Goal: Task Accomplishment & Management: Use online tool/utility

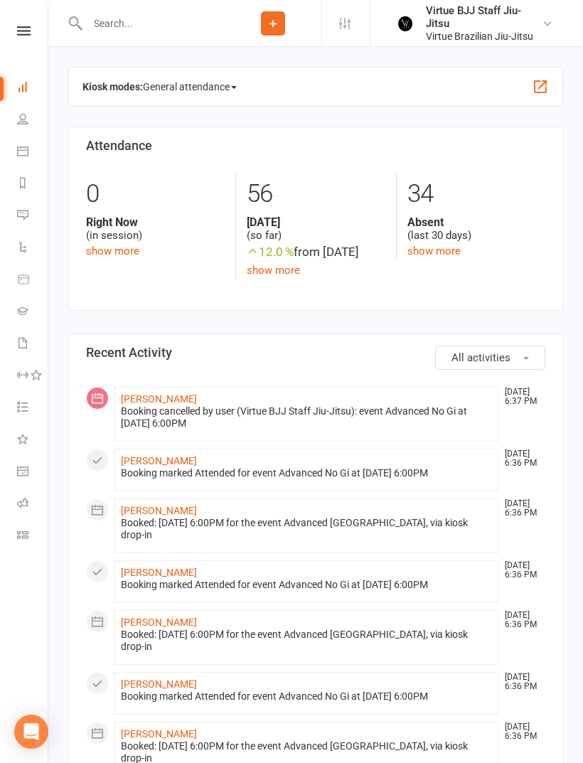
click at [23, 28] on icon at bounding box center [24, 30] width 14 height 9
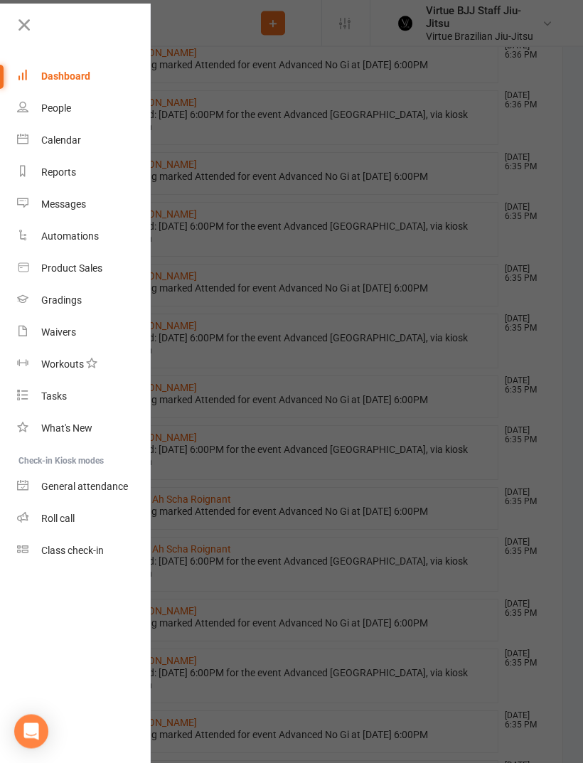
scroll to position [625, 0]
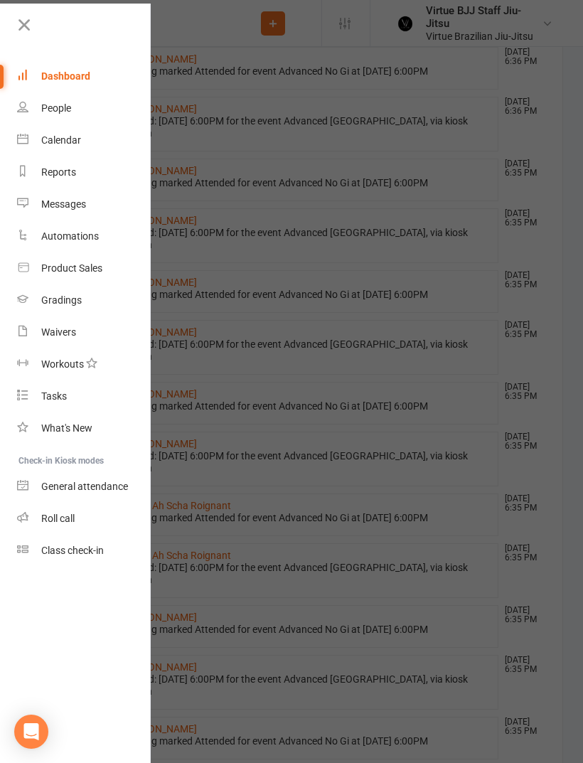
click at [40, 558] on link "Class check-in" at bounding box center [84, 550] width 134 height 32
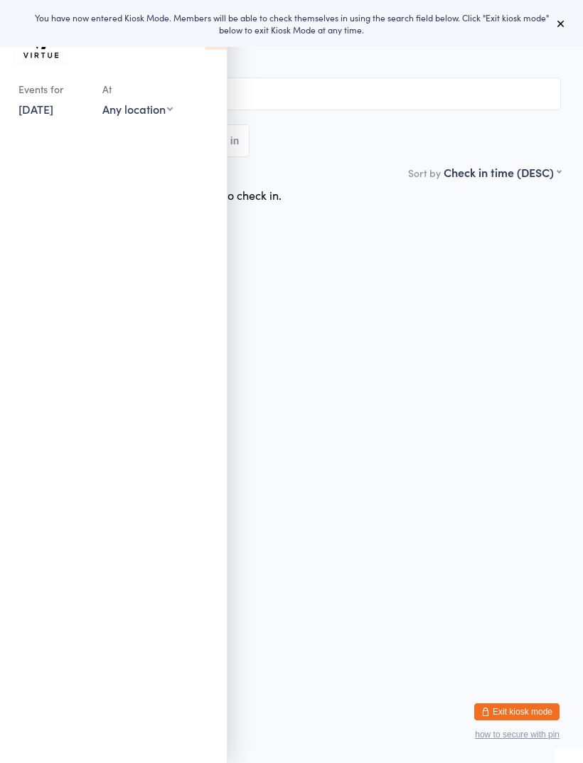
click at [564, 19] on icon at bounding box center [560, 23] width 11 height 11
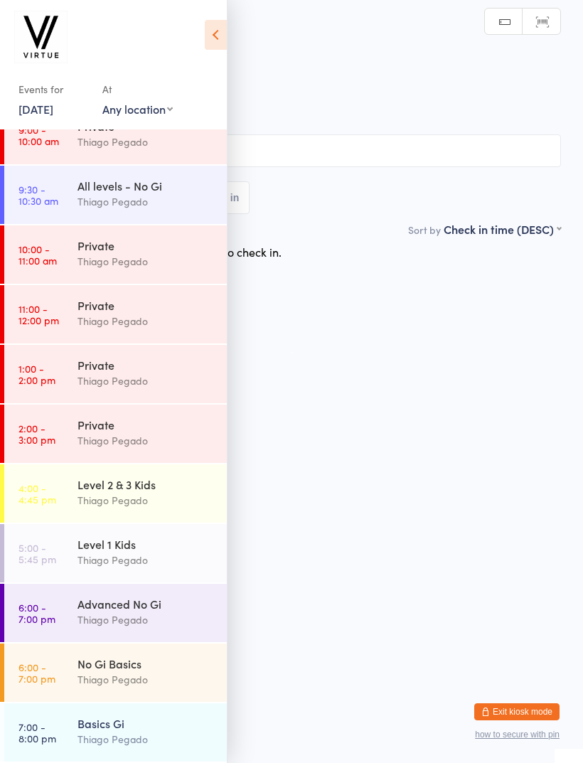
scroll to position [262, 0]
click at [41, 732] on time "7:00 - 8:00 pm" at bounding box center [37, 732] width 38 height 23
click at [222, 39] on icon at bounding box center [216, 35] width 22 height 30
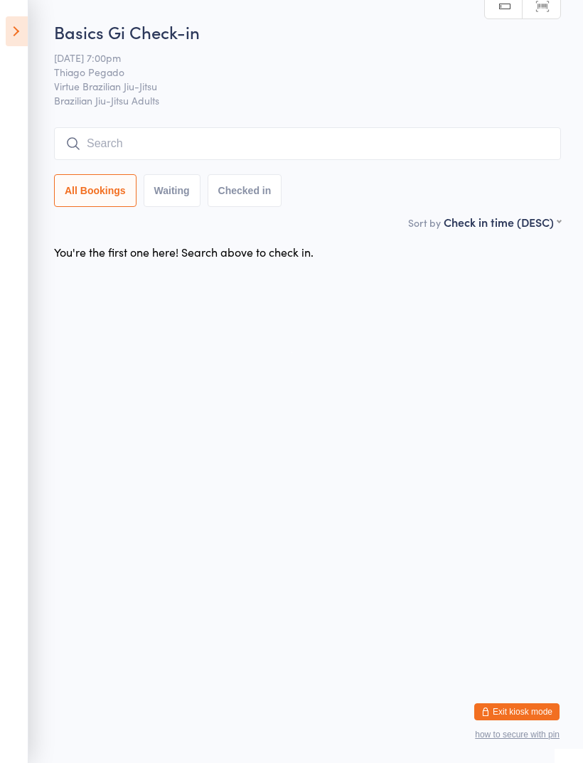
click at [439, 138] on input "search" at bounding box center [307, 143] width 507 height 33
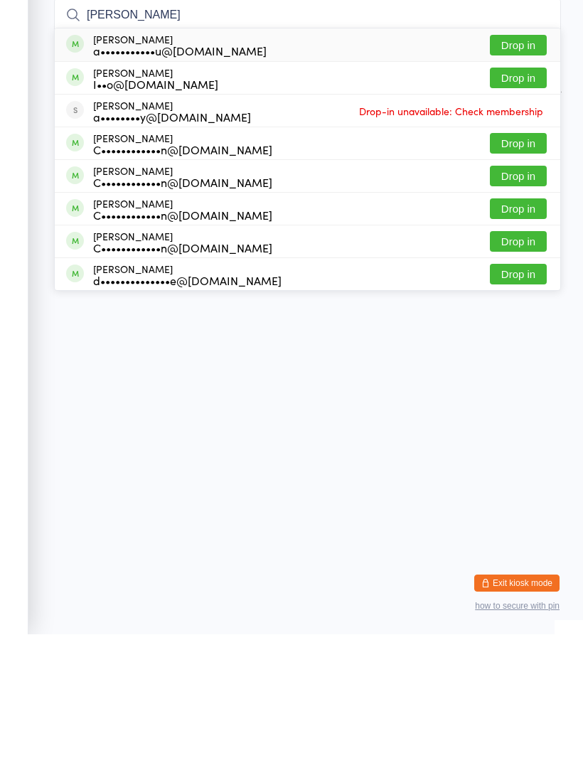
type input "Andre"
click at [86, 162] on div "Andre Nunes a•••••••••••u@gmail.com" at bounding box center [166, 173] width 200 height 23
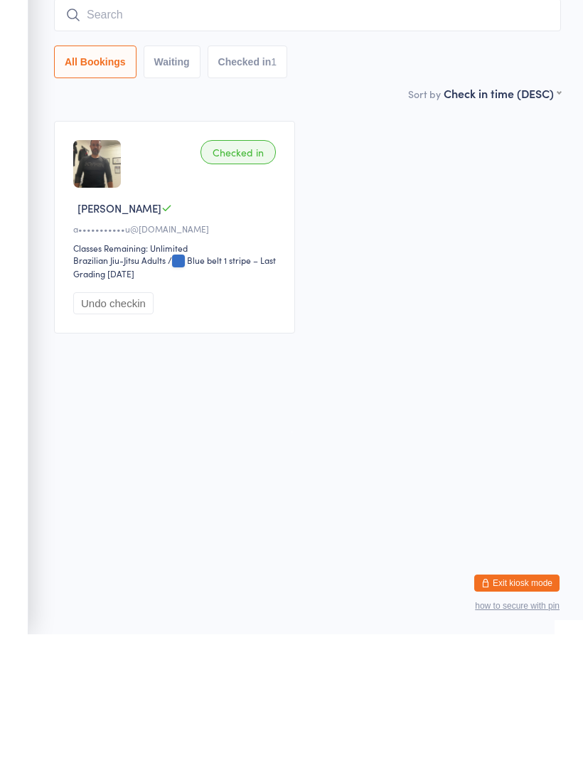
click at [375, 127] on input "search" at bounding box center [307, 143] width 507 height 33
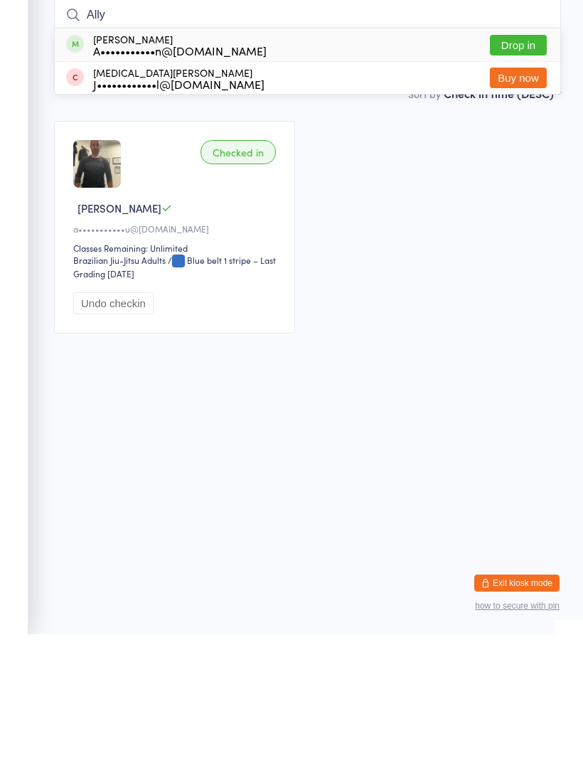
type input "Ally"
click at [87, 162] on div "Allyson Henson A•••••••••••n@outlook.com" at bounding box center [166, 173] width 200 height 23
